Goal: Transaction & Acquisition: Purchase product/service

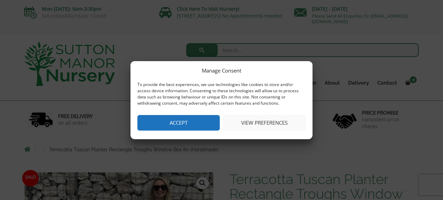
click at [175, 124] on button "Accept" at bounding box center [178, 123] width 82 height 16
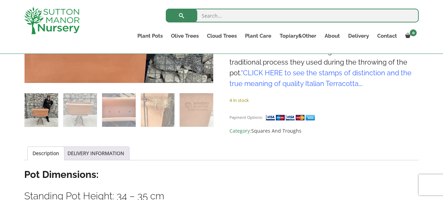
scroll to position [275, 0]
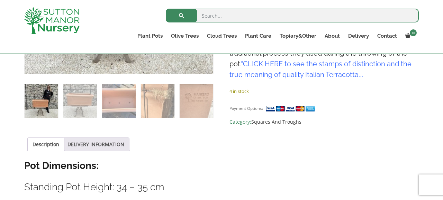
click at [43, 106] on img at bounding box center [42, 101] width 34 height 34
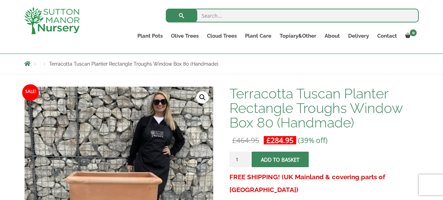
scroll to position [72, 0]
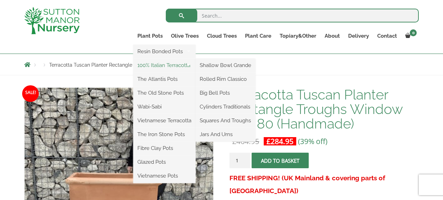
click at [168, 67] on link "100% Italian Terracotta" at bounding box center [164, 65] width 62 height 10
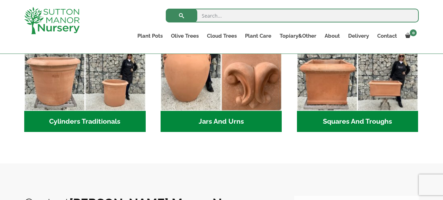
scroll to position [443, 0]
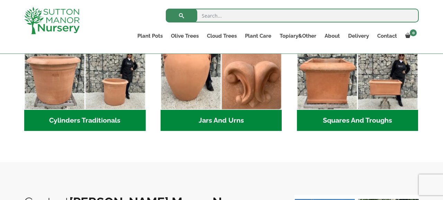
click at [368, 123] on h2 "Squares And Troughs (2)" at bounding box center [357, 120] width 121 height 21
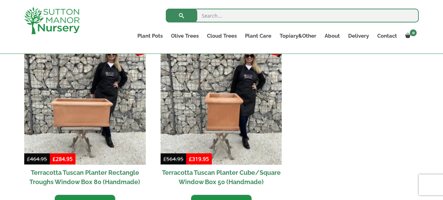
scroll to position [324, 0]
